Goal: Check status

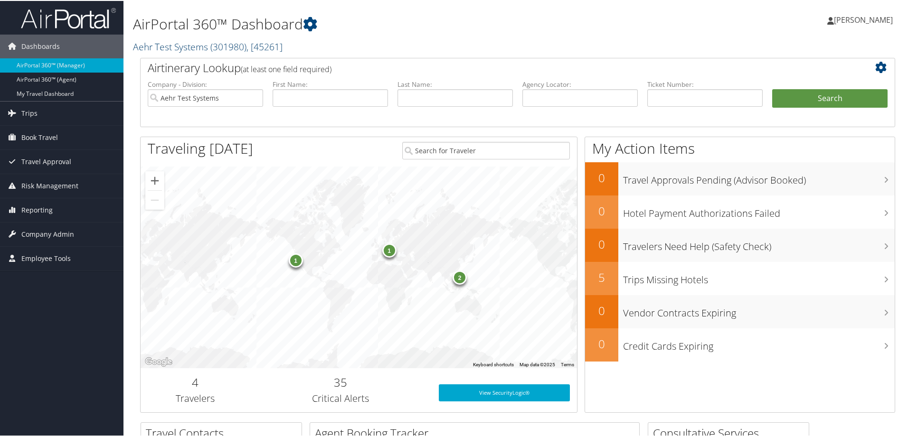
click at [196, 43] on link "Aehr Test Systems ( 301980 ) , [ 45261 ]" at bounding box center [208, 45] width 150 height 13
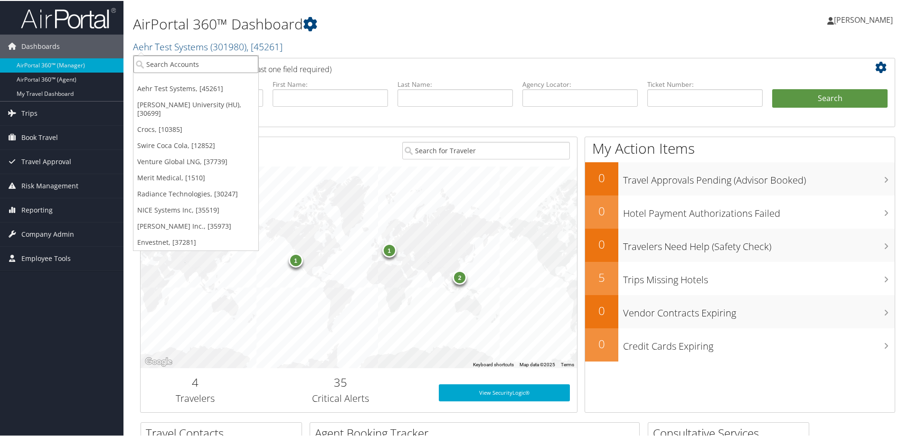
click at [167, 64] on input "search" at bounding box center [195, 64] width 125 height 18
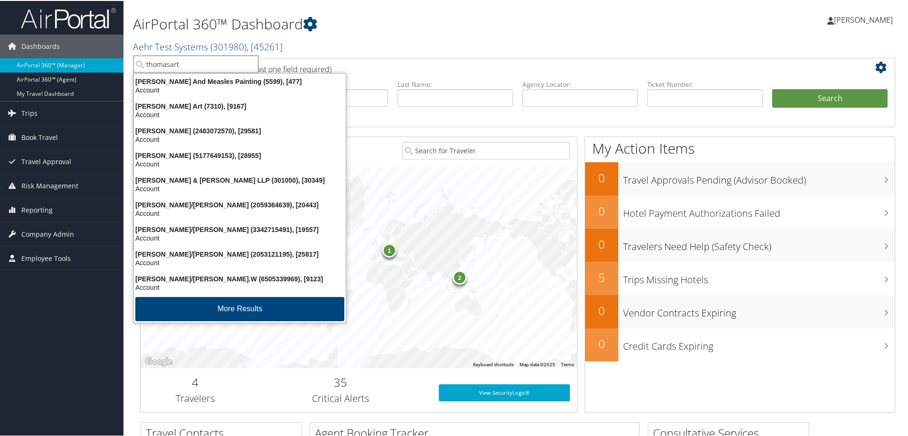
type input "thomasarts"
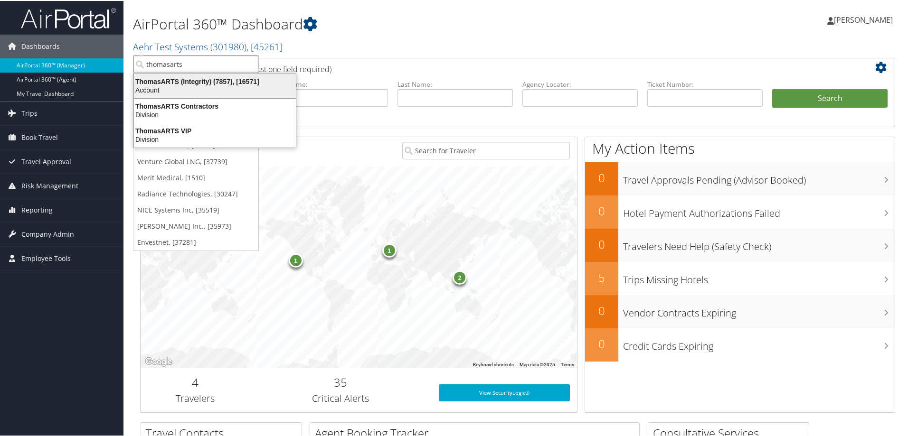
click at [169, 85] on div "ThomasARTS (Integrity) (7857), [16571]" at bounding box center [214, 80] width 173 height 9
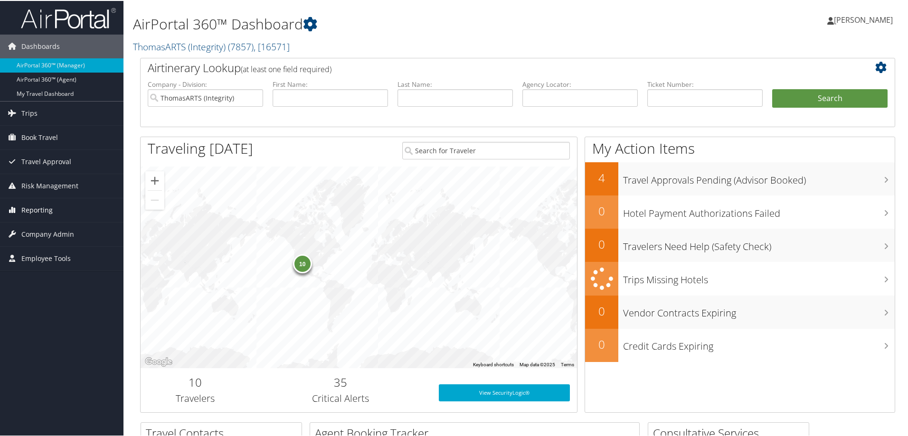
click at [46, 210] on span "Reporting" at bounding box center [36, 210] width 31 height 24
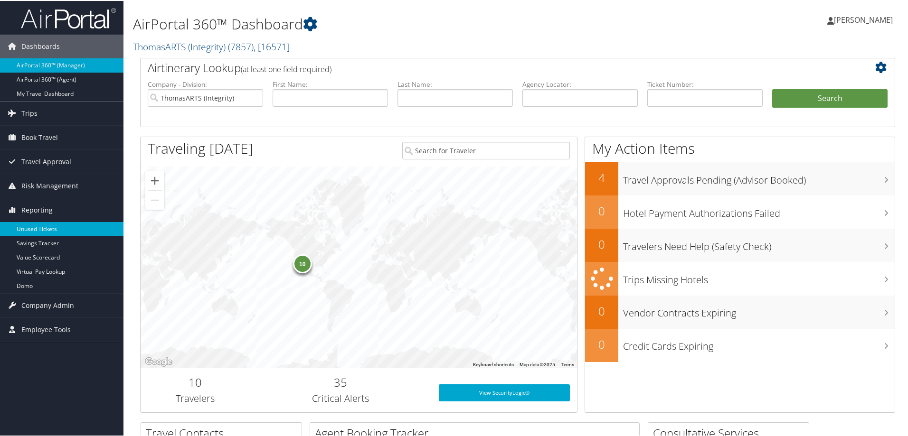
click at [49, 228] on link "Unused Tickets" at bounding box center [61, 228] width 123 height 14
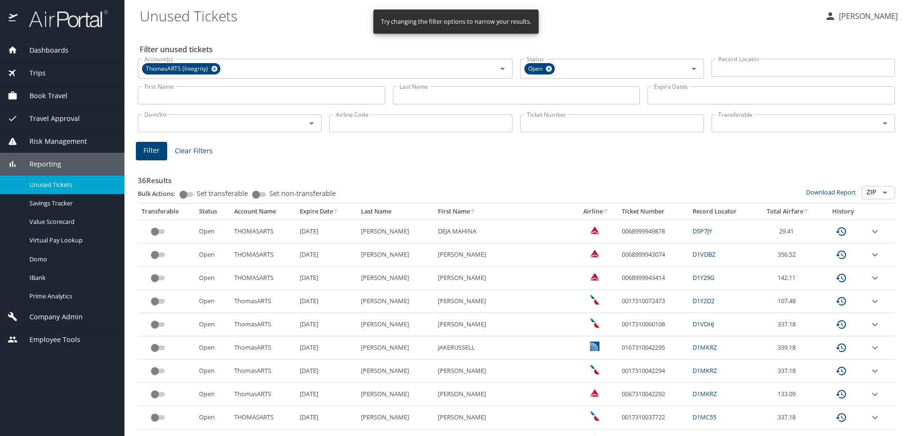
click at [405, 98] on input "Last Name" at bounding box center [516, 95] width 247 height 18
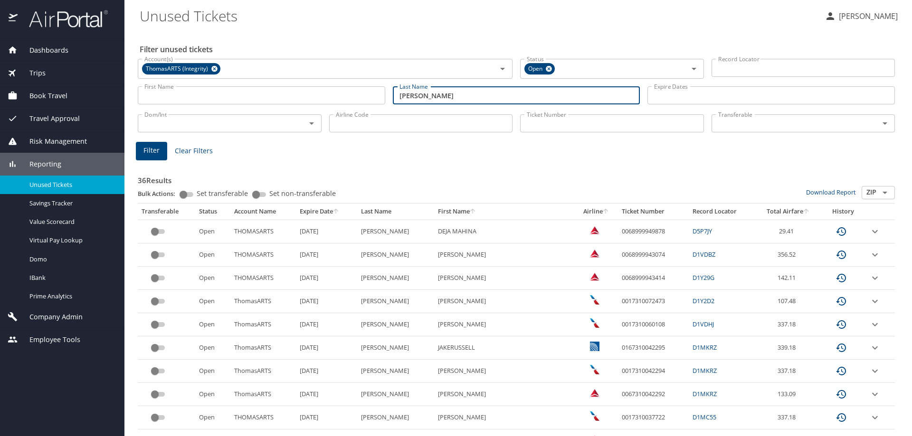
type input "[PERSON_NAME]"
click at [153, 155] on span "Filter" at bounding box center [151, 151] width 16 height 12
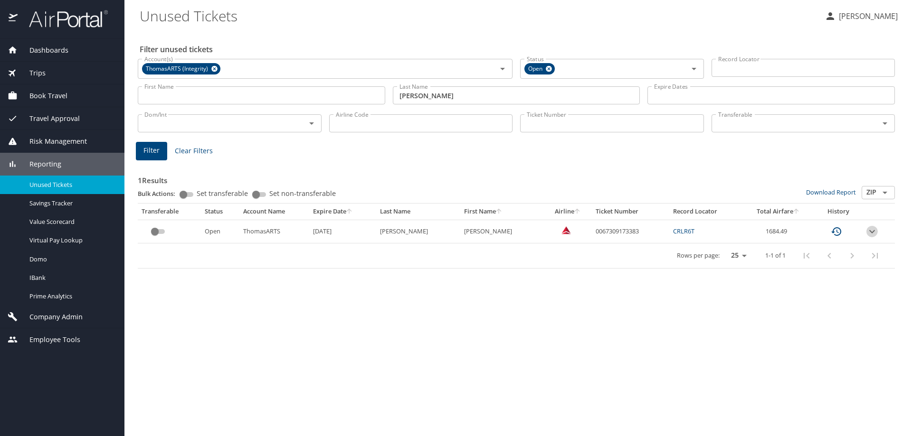
click at [868, 232] on icon "expand row" at bounding box center [871, 231] width 11 height 11
